Goal: Navigation & Orientation: Find specific page/section

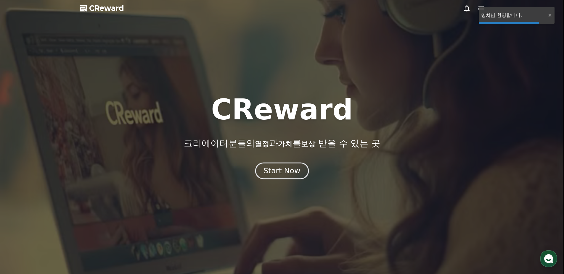
click at [291, 172] on div "Start Now" at bounding box center [281, 171] width 37 height 10
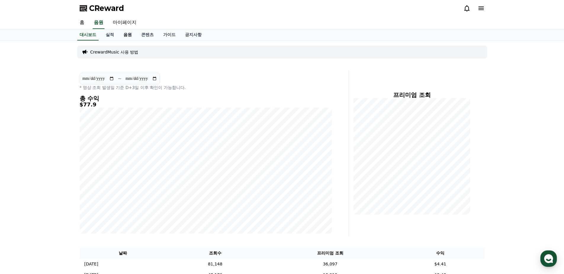
click at [123, 33] on link "음원" at bounding box center [128, 34] width 18 height 11
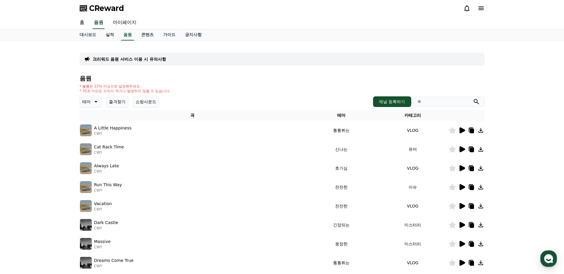
click at [461, 132] on icon at bounding box center [462, 131] width 6 height 6
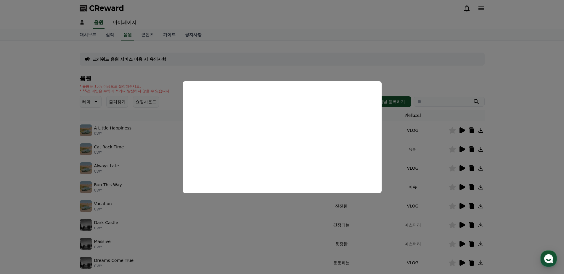
click at [435, 152] on button "close modal" at bounding box center [282, 137] width 564 height 274
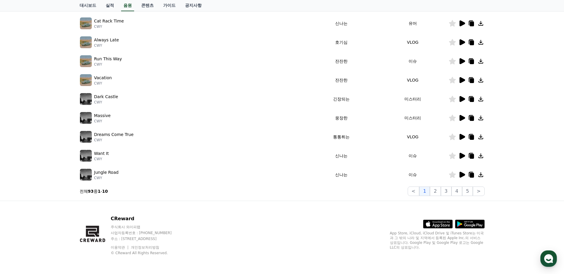
scroll to position [126, 0]
click at [436, 190] on button "2" at bounding box center [435, 190] width 11 height 9
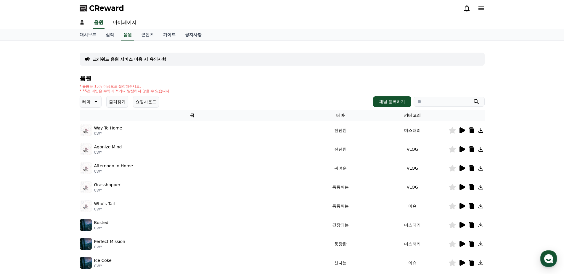
click at [98, 101] on icon at bounding box center [95, 101] width 7 height 7
click at [92, 167] on button "코믹한" at bounding box center [88, 166] width 17 height 13
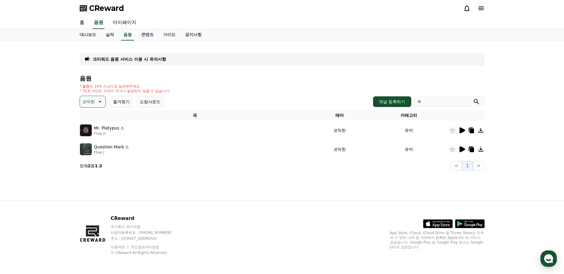
click at [463, 130] on icon at bounding box center [462, 131] width 6 height 6
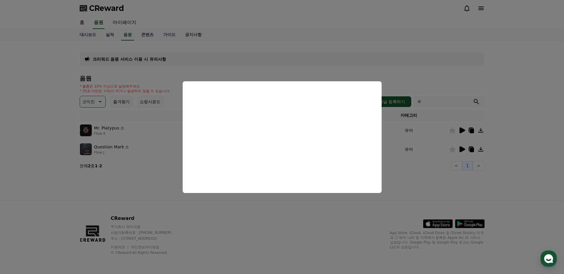
click at [420, 144] on button "close modal" at bounding box center [282, 137] width 564 height 274
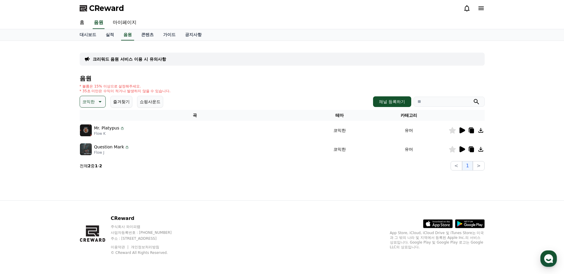
click at [462, 146] on icon at bounding box center [461, 149] width 7 height 7
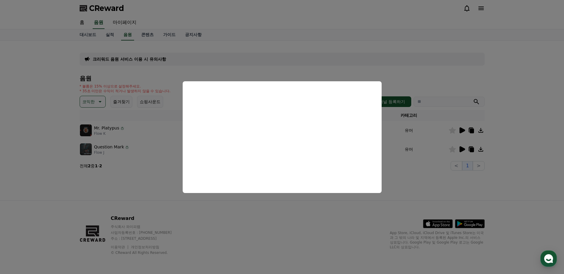
click at [419, 144] on button "close modal" at bounding box center [282, 137] width 564 height 274
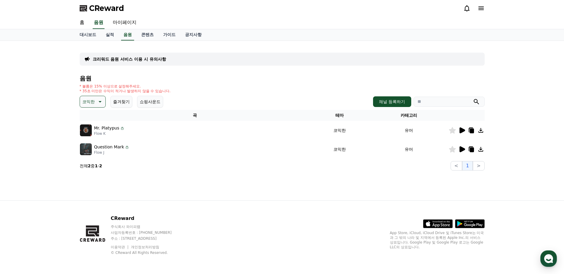
click at [470, 149] on icon at bounding box center [471, 150] width 4 height 5
click at [85, 22] on link "홈" at bounding box center [82, 23] width 14 height 12
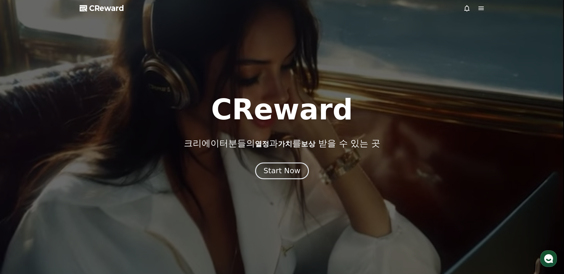
click at [299, 172] on button "Start Now" at bounding box center [282, 170] width 54 height 17
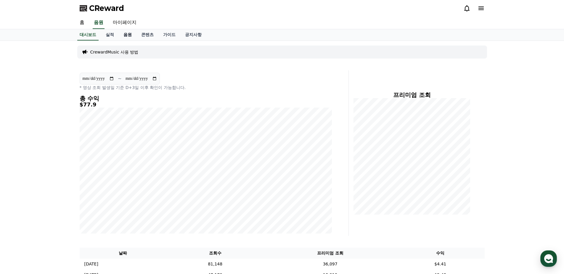
click at [130, 35] on link "음원" at bounding box center [128, 34] width 18 height 11
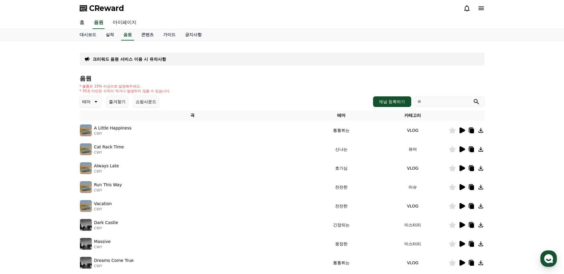
click at [119, 20] on link "마이페이지" at bounding box center [124, 23] width 33 height 12
select select "**********"
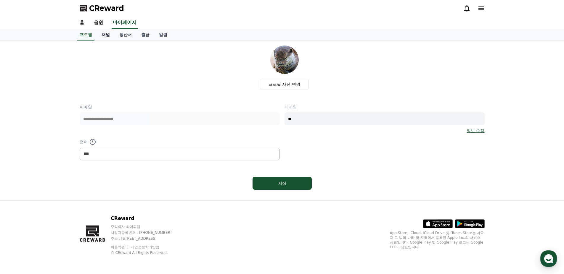
click at [100, 34] on link "채널" at bounding box center [106, 34] width 18 height 11
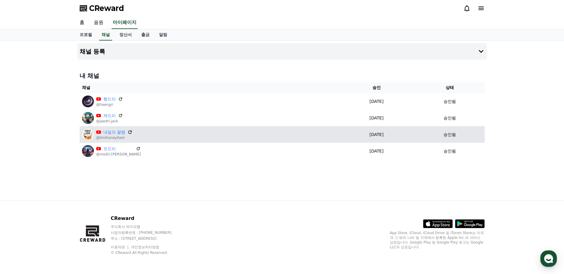
click at [128, 134] on icon at bounding box center [129, 132] width 5 height 5
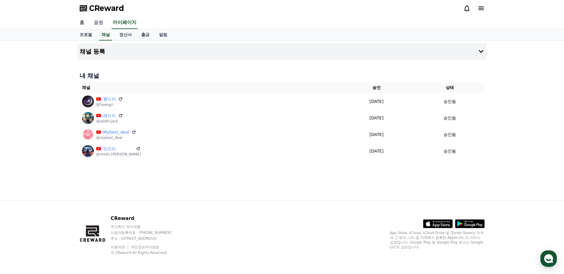
click at [96, 21] on link "음원" at bounding box center [98, 23] width 19 height 12
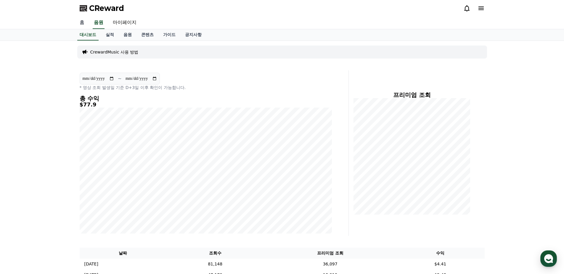
click at [83, 23] on link "홈" at bounding box center [82, 23] width 14 height 12
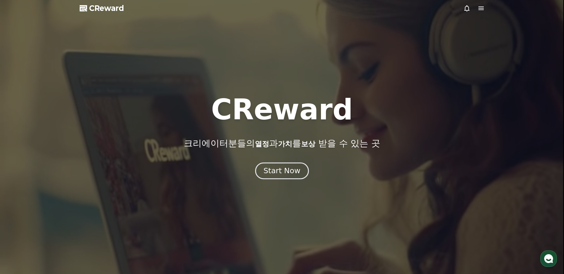
click at [293, 172] on div "Start Now" at bounding box center [281, 171] width 37 height 10
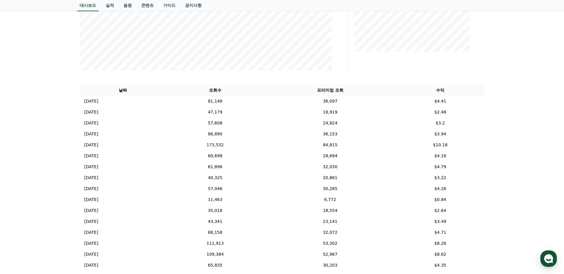
scroll to position [178, 0]
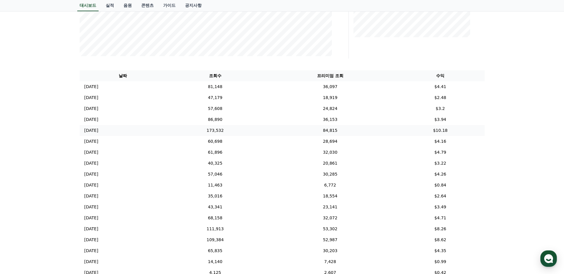
click at [324, 129] on td "84,815" at bounding box center [330, 130] width 132 height 11
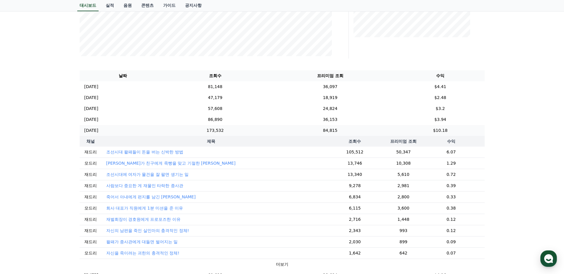
click at [324, 129] on td "84,815" at bounding box center [330, 130] width 132 height 11
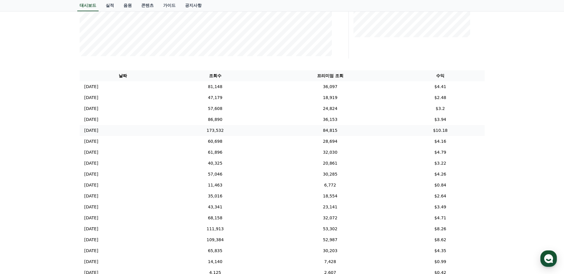
click at [324, 129] on td "84,815" at bounding box center [330, 130] width 132 height 11
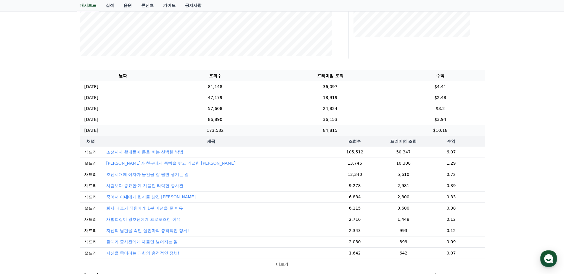
click at [324, 129] on td "84,815" at bounding box center [330, 130] width 132 height 11
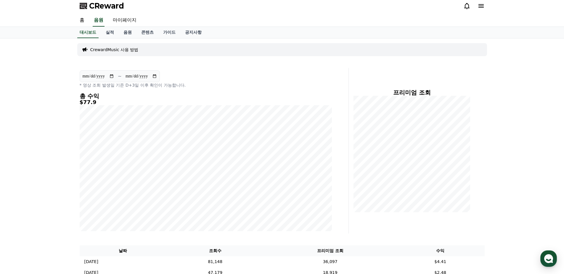
scroll to position [0, 0]
